Goal: Task Accomplishment & Management: Manage account settings

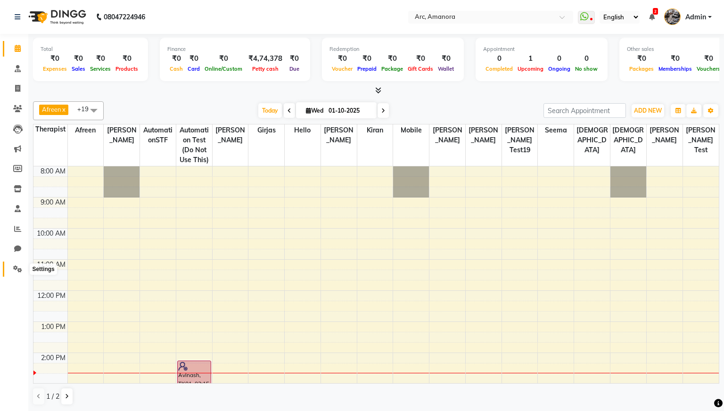
click at [22, 271] on span at bounding box center [17, 269] width 16 height 11
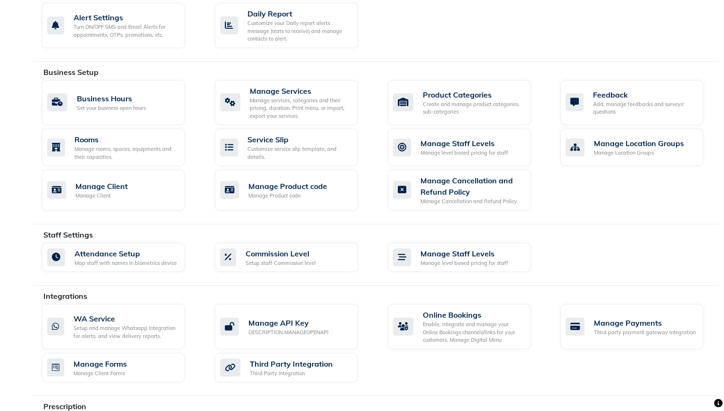
scroll to position [307, 0]
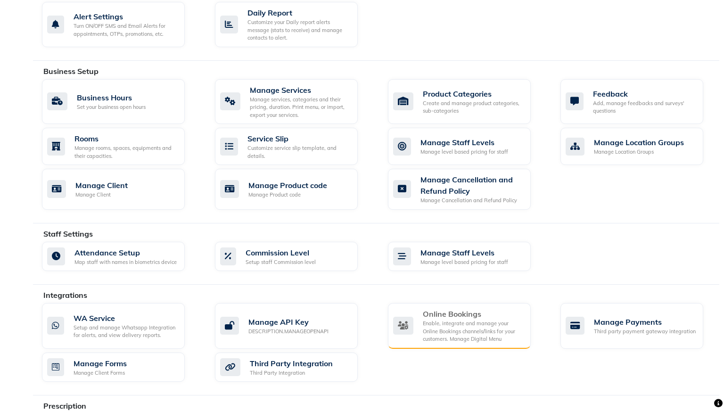
click at [446, 322] on div "Enable, integrate and manage your Online Bookings channels/links for your custo…" at bounding box center [473, 331] width 100 height 24
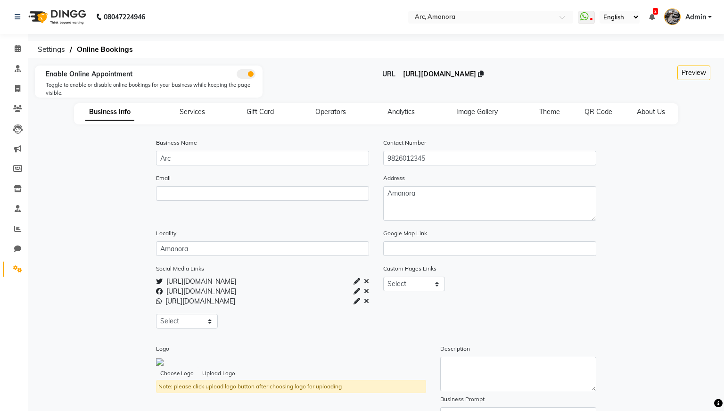
click at [430, 75] on span "[URL][DOMAIN_NAME]" at bounding box center [439, 74] width 73 height 8
